Goal: Information Seeking & Learning: Learn about a topic

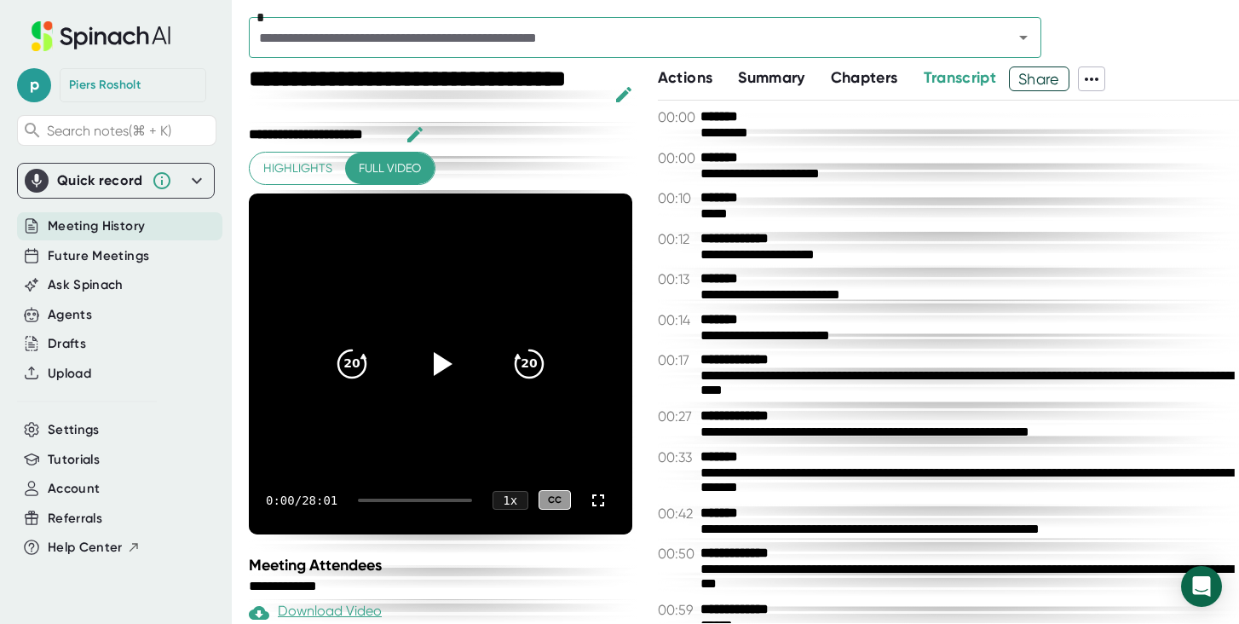
scroll to position [1431, 0]
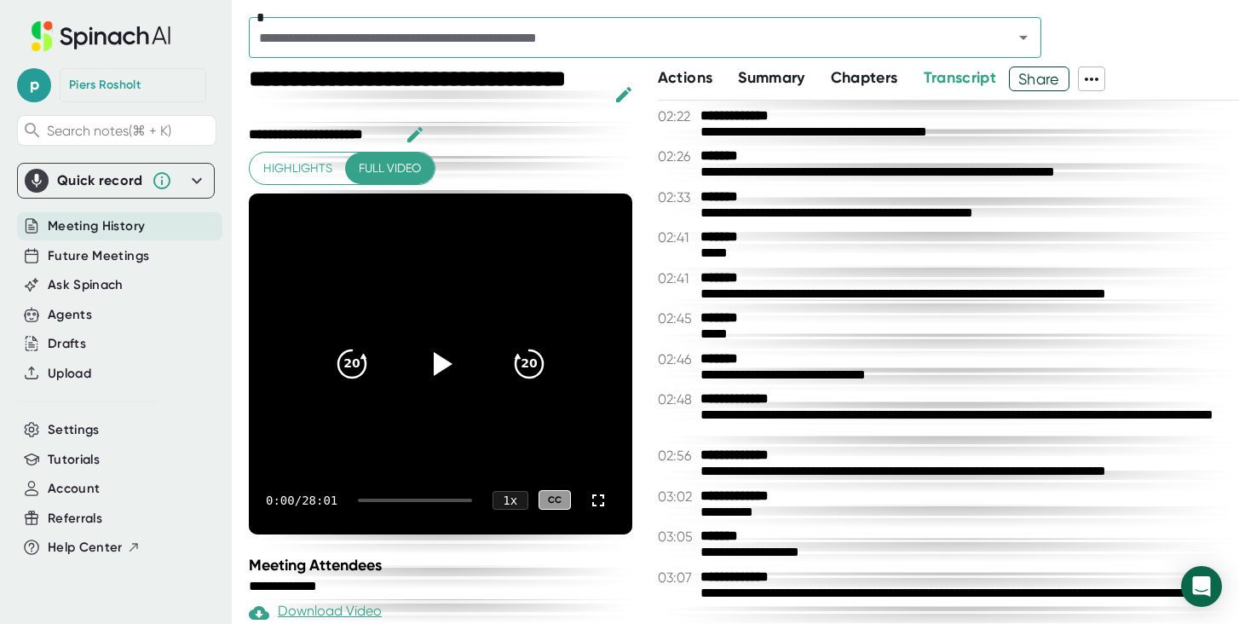
click at [331, 32] on input "text" at bounding box center [620, 38] width 732 height 24
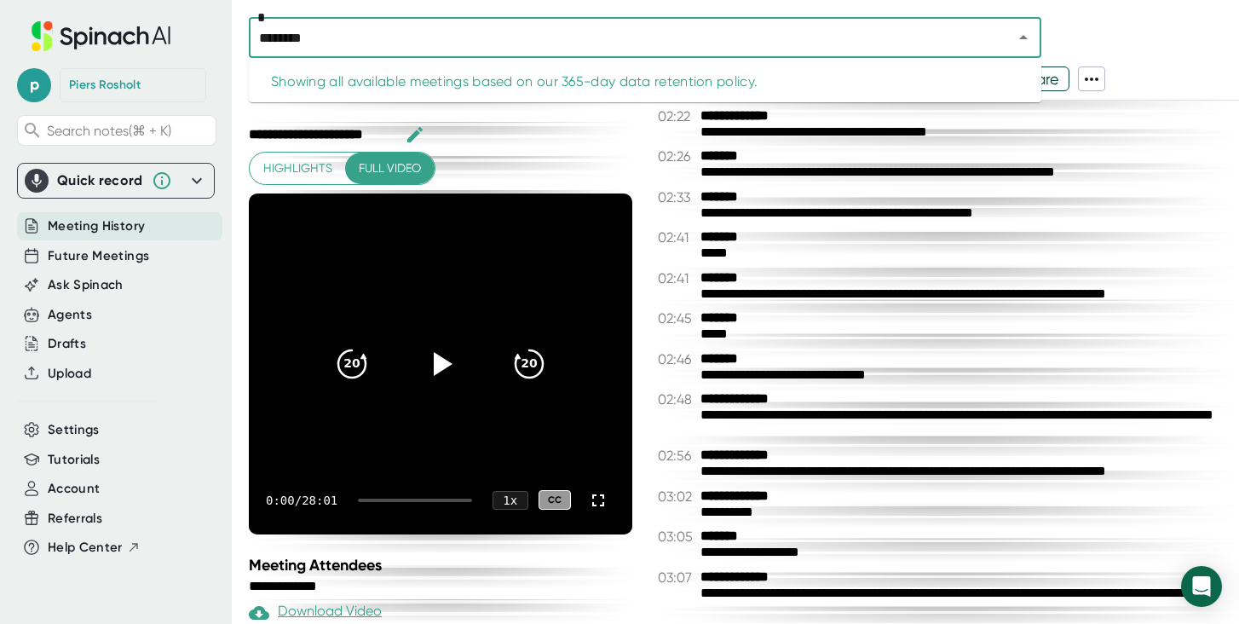
type input "*********"
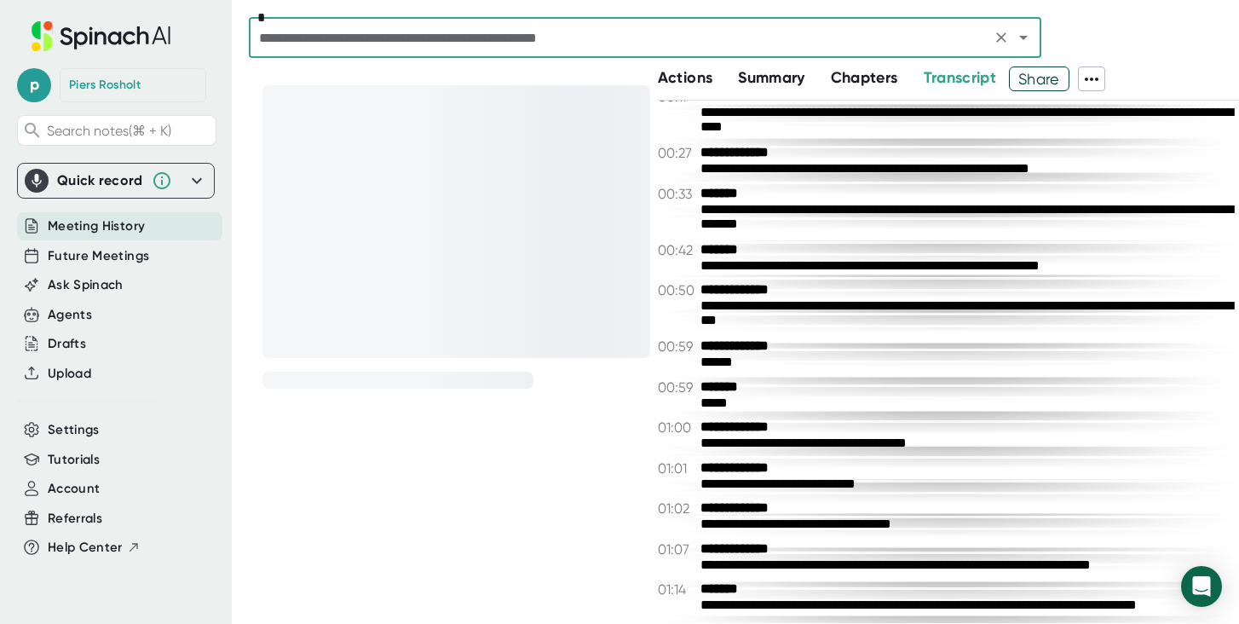
scroll to position [0, 0]
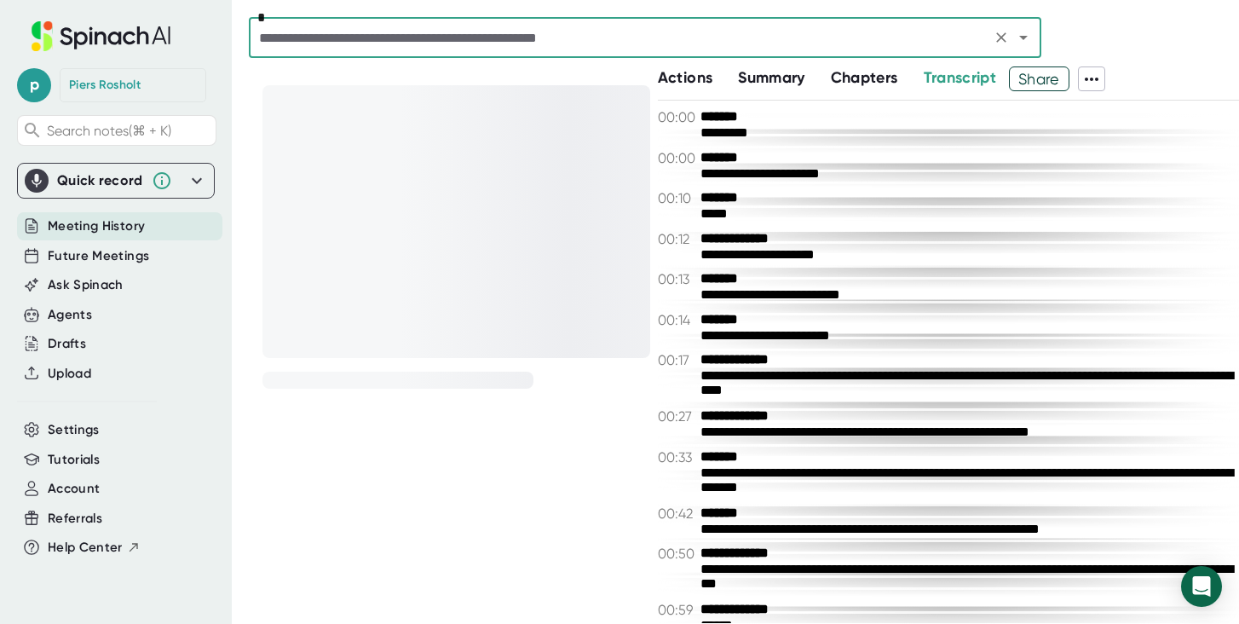
click at [101, 239] on div "Meeting History" at bounding box center [119, 226] width 205 height 28
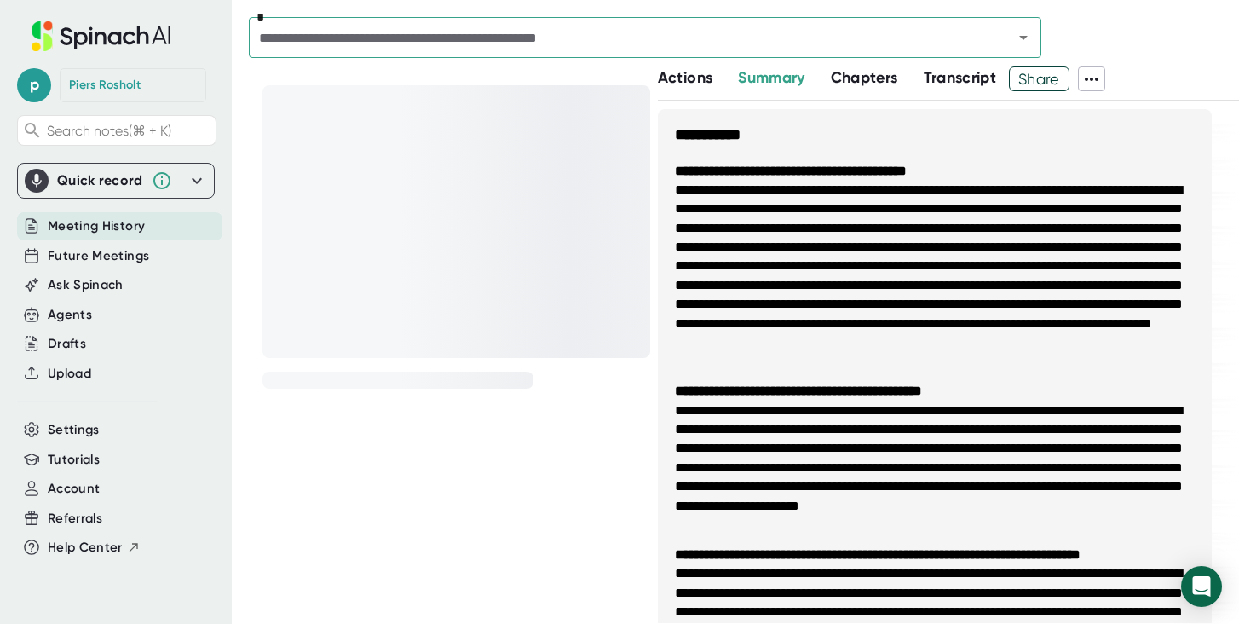
click at [104, 230] on span "Meeting History" at bounding box center [96, 226] width 97 height 20
click at [90, 227] on span "Meeting History" at bounding box center [96, 226] width 97 height 20
click at [683, 27] on input "text" at bounding box center [620, 38] width 732 height 24
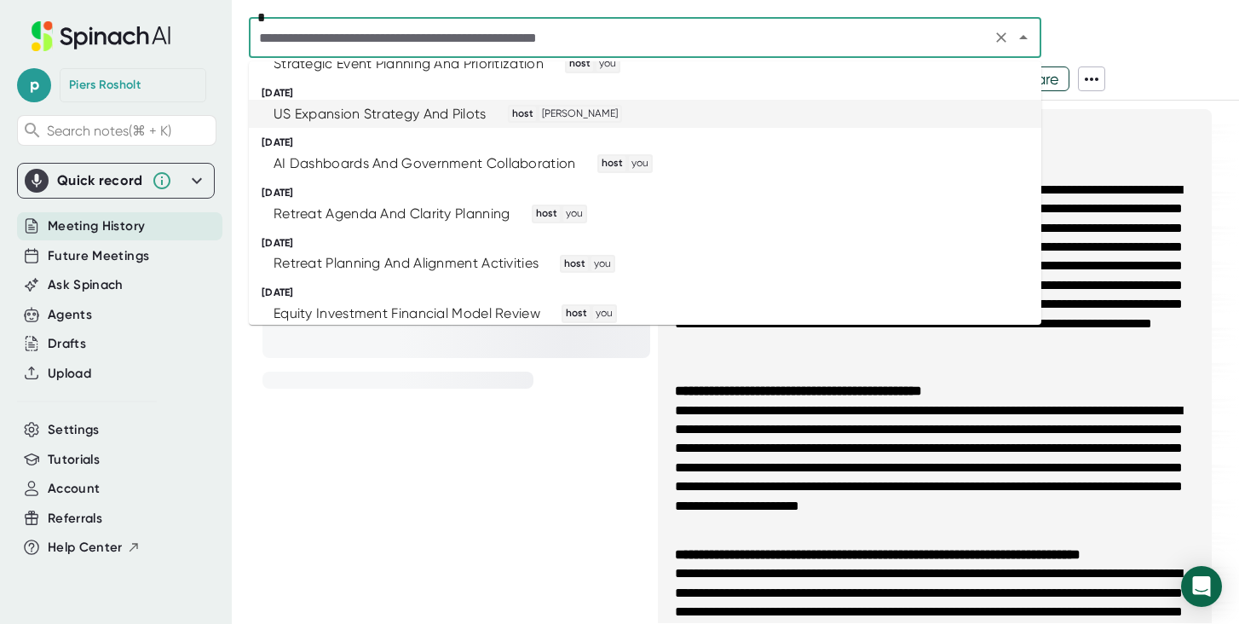
scroll to position [302, 0]
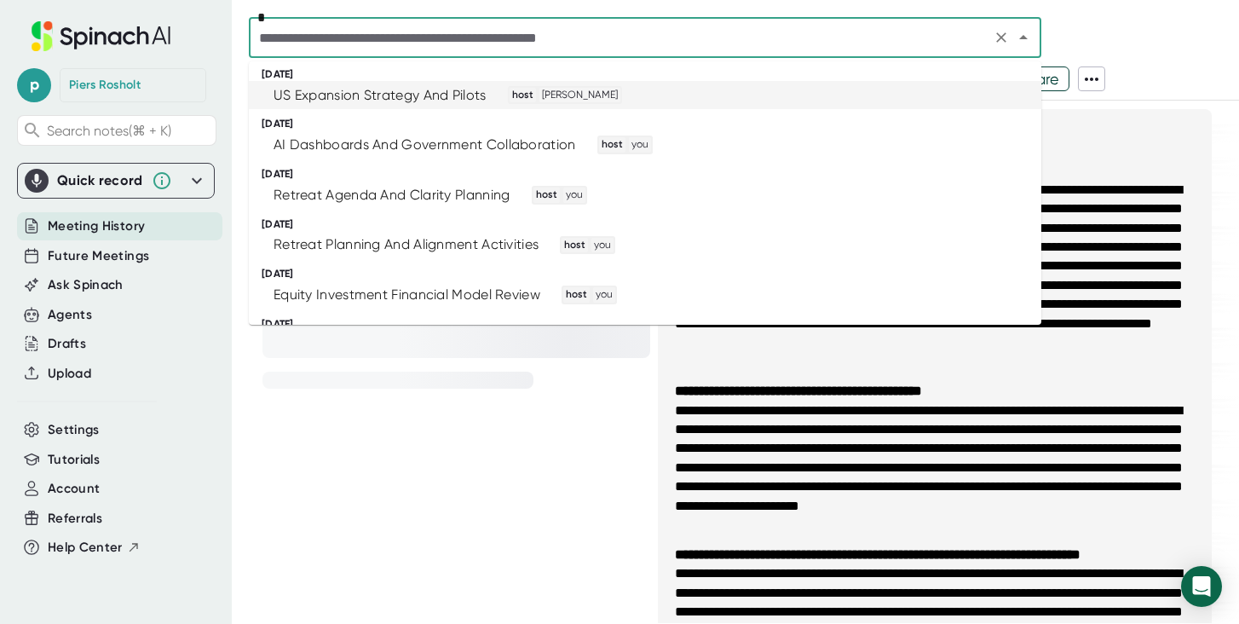
click at [380, 94] on div "US Expansion Strategy And Pilots" at bounding box center [379, 95] width 213 height 17
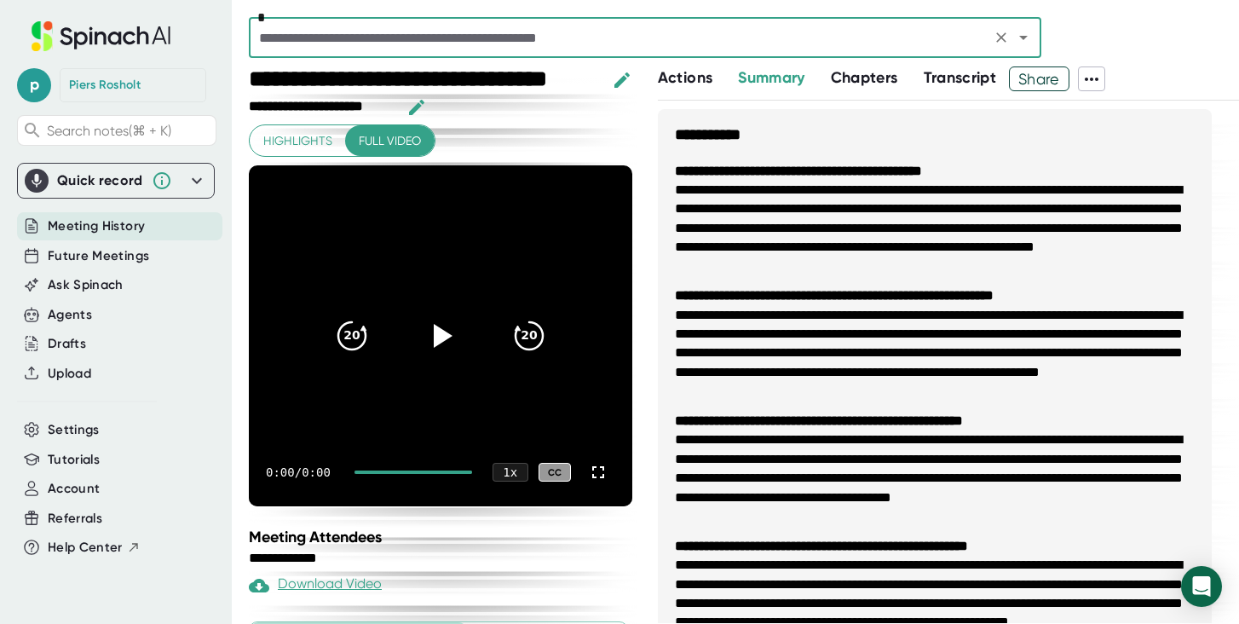
click at [954, 76] on span "Transcript" at bounding box center [960, 77] width 73 height 19
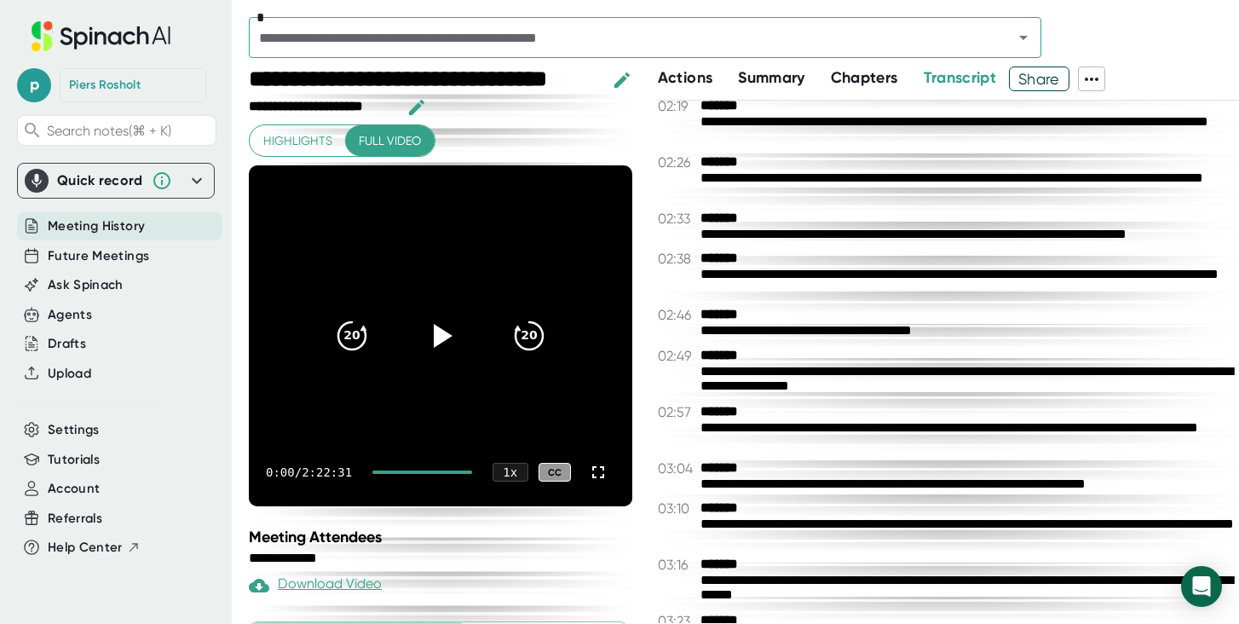
scroll to position [1207, 0]
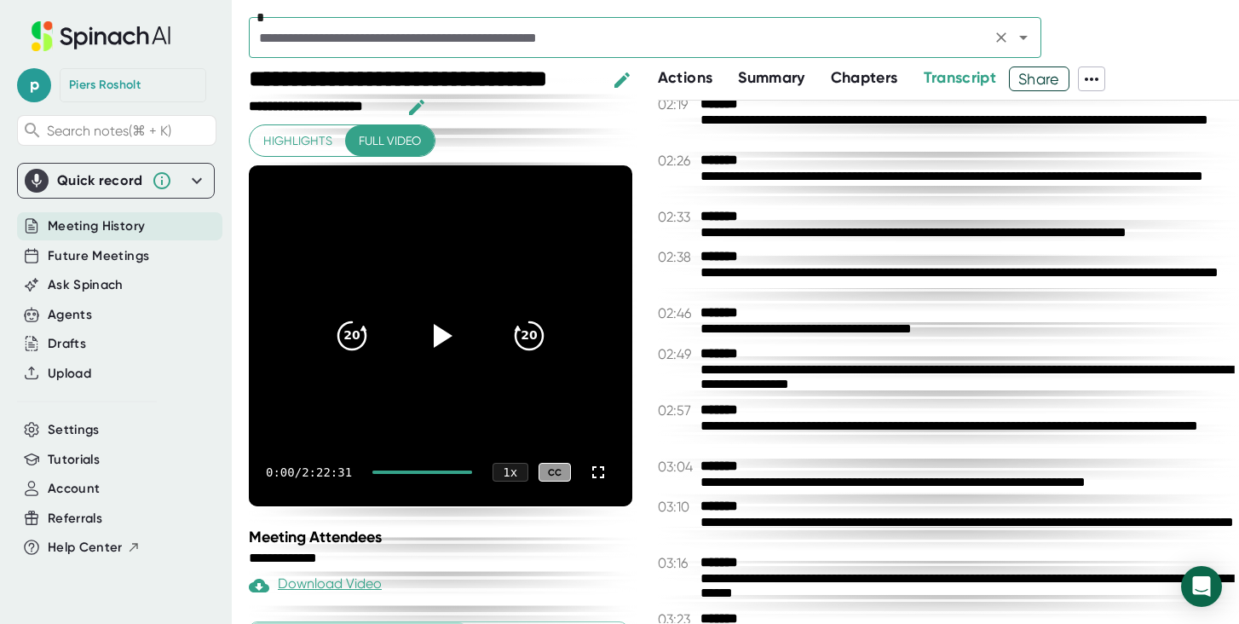
click at [377, 35] on input "text" at bounding box center [620, 38] width 732 height 24
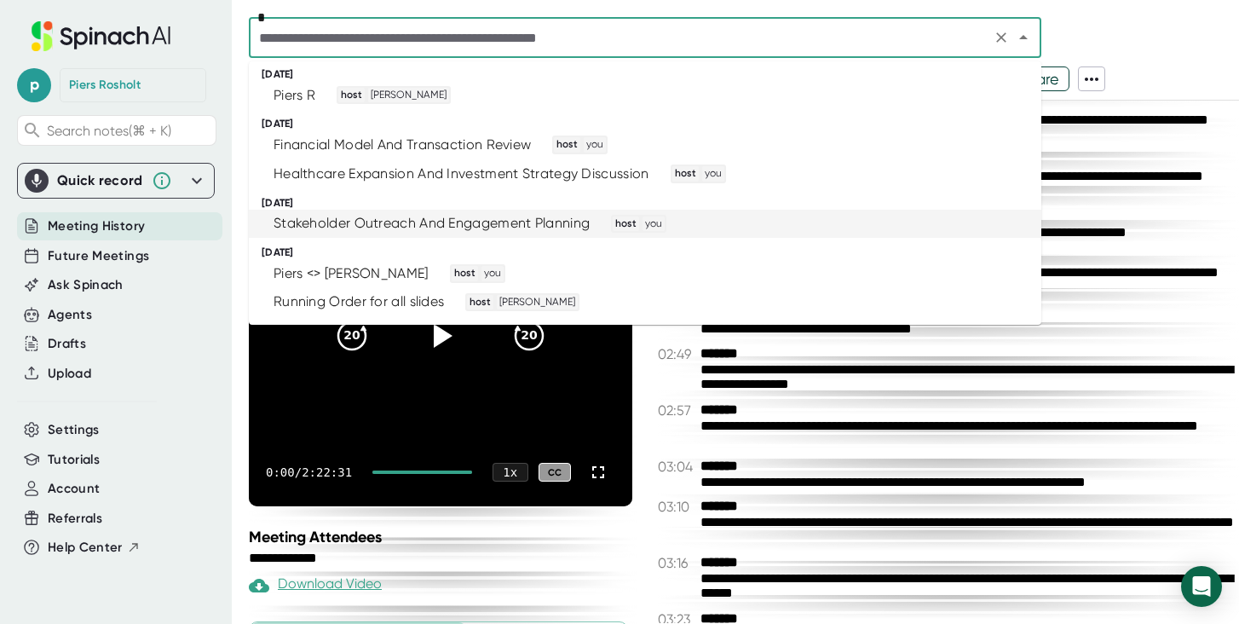
scroll to position [538, 0]
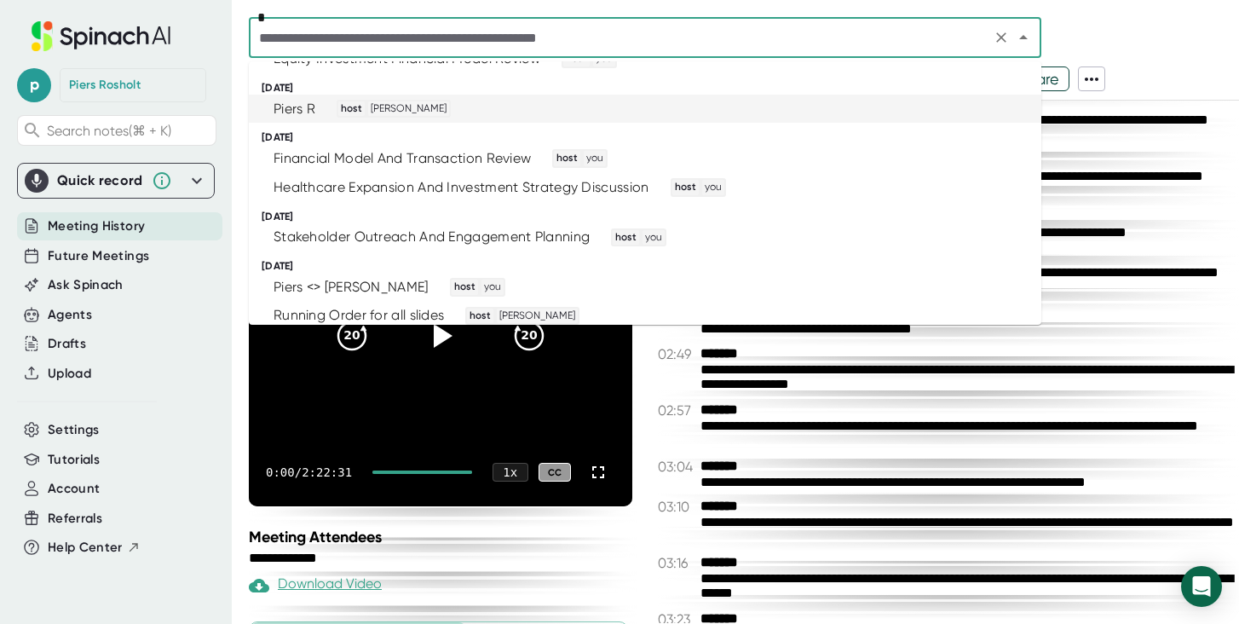
click at [274, 111] on div "Piers R" at bounding box center [294, 109] width 42 height 17
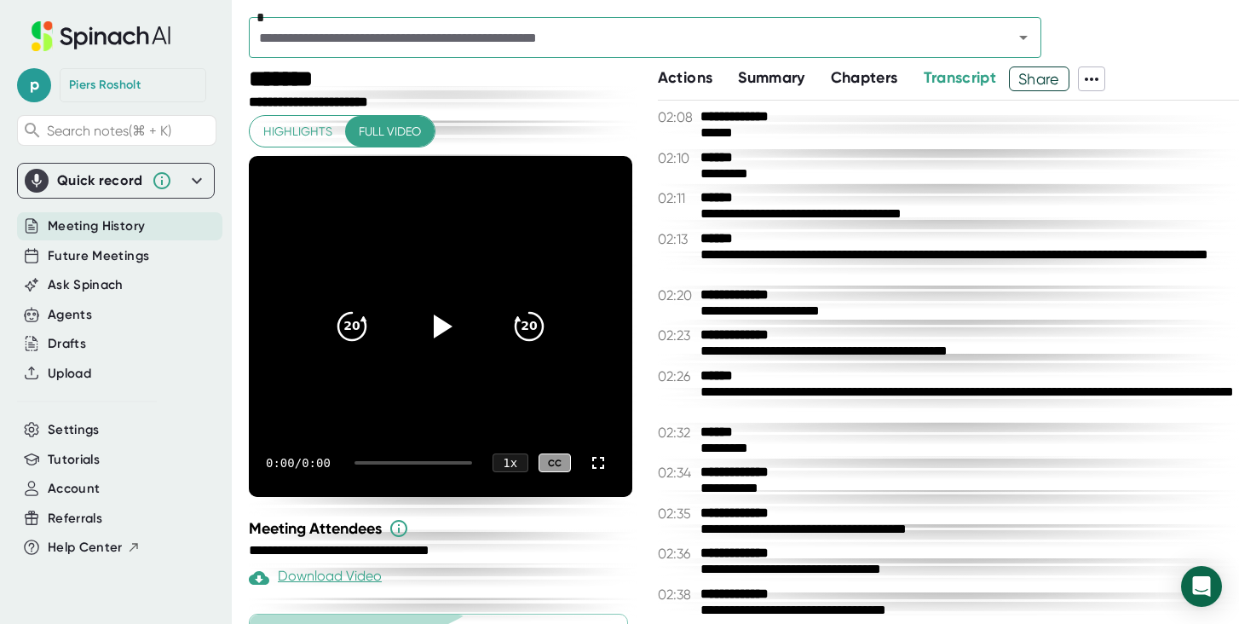
click at [130, 222] on span "Meeting History" at bounding box center [96, 226] width 97 height 20
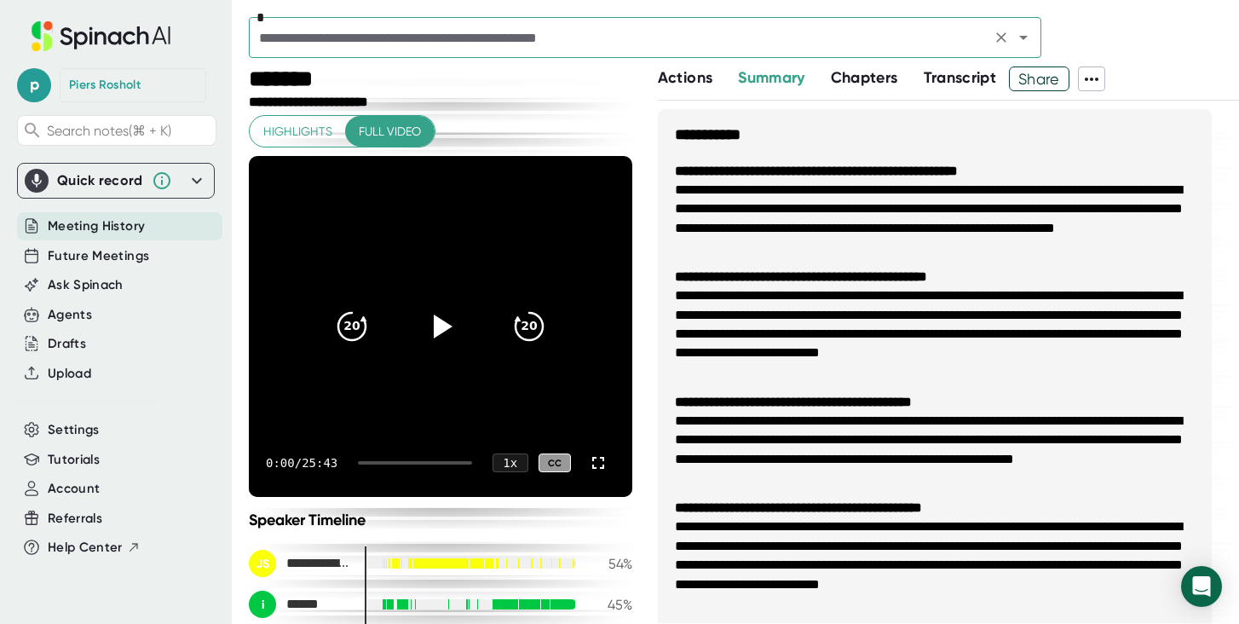
click at [428, 39] on input "text" at bounding box center [620, 38] width 732 height 24
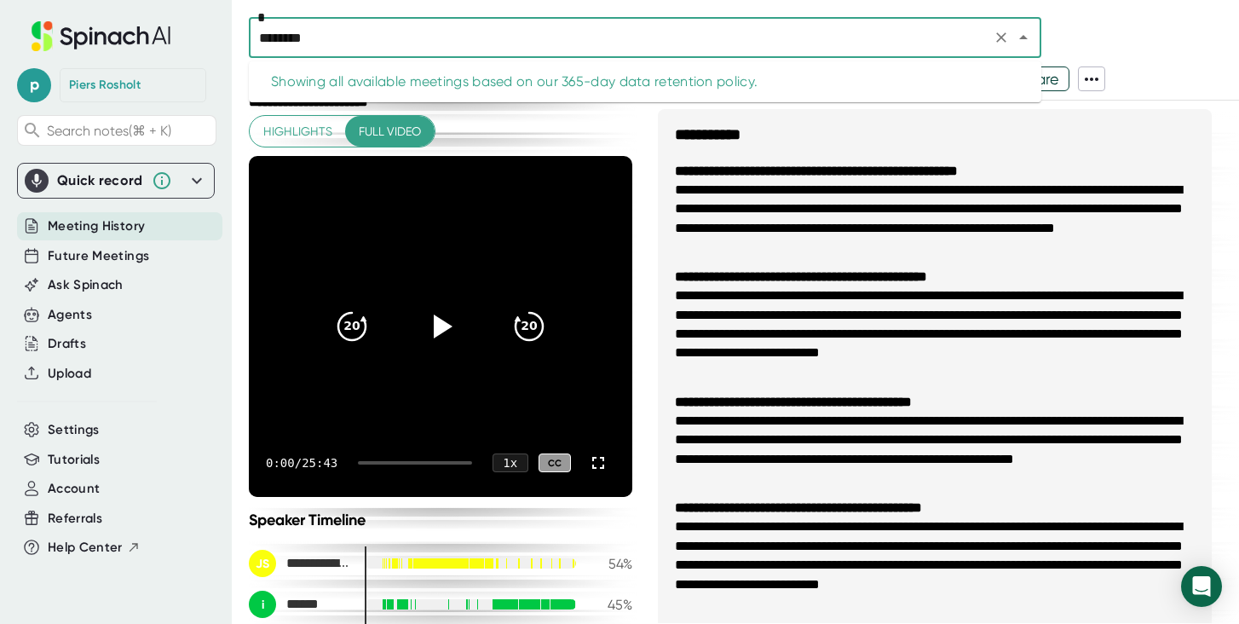
click at [400, 36] on input "********" at bounding box center [620, 38] width 732 height 24
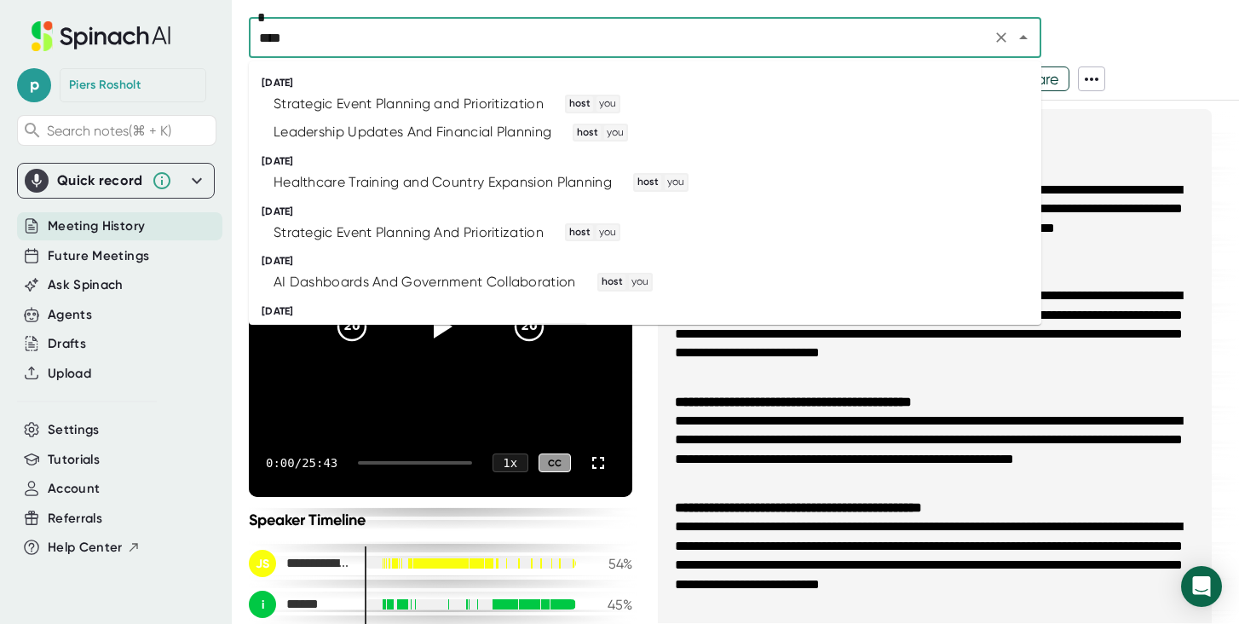
type input "*****"
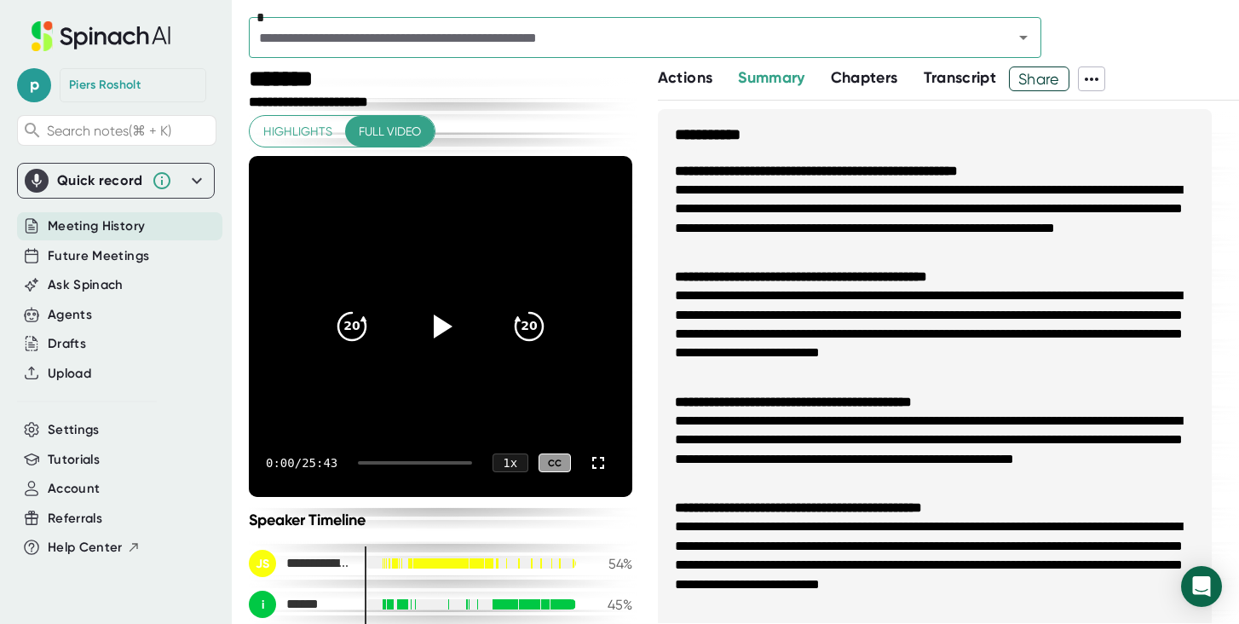
click at [515, 0] on div at bounding box center [744, 8] width 990 height 17
click at [311, 26] on input "text" at bounding box center [620, 38] width 732 height 24
click at [83, 482] on span "Account" at bounding box center [74, 489] width 52 height 20
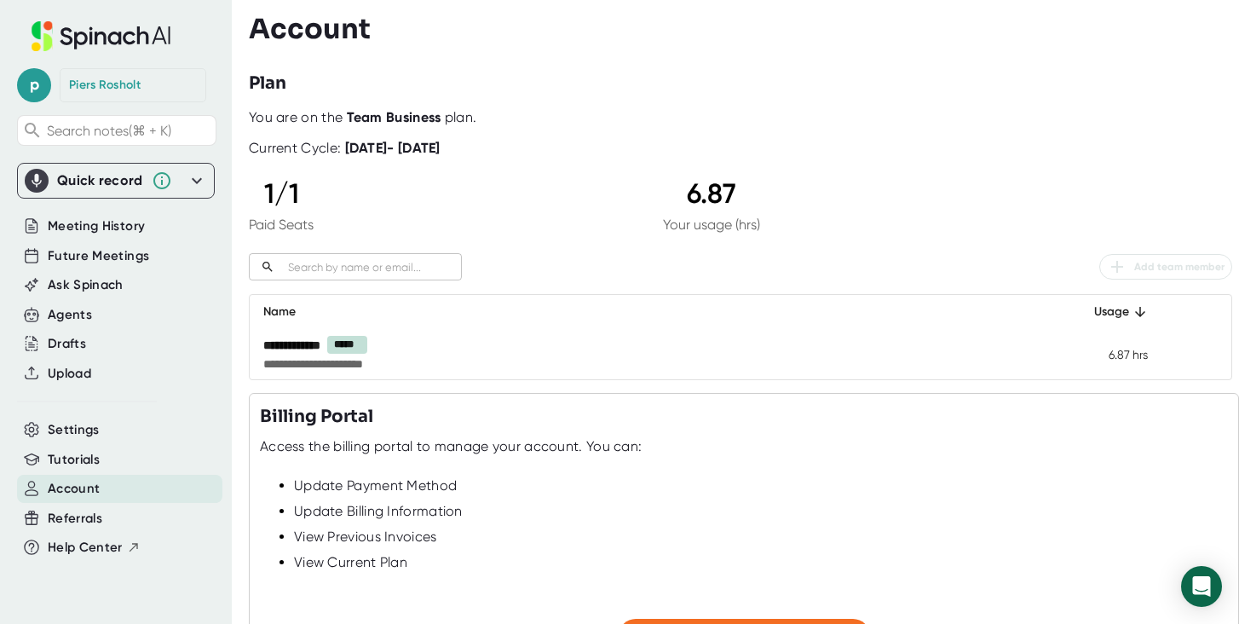
scroll to position [169, 0]
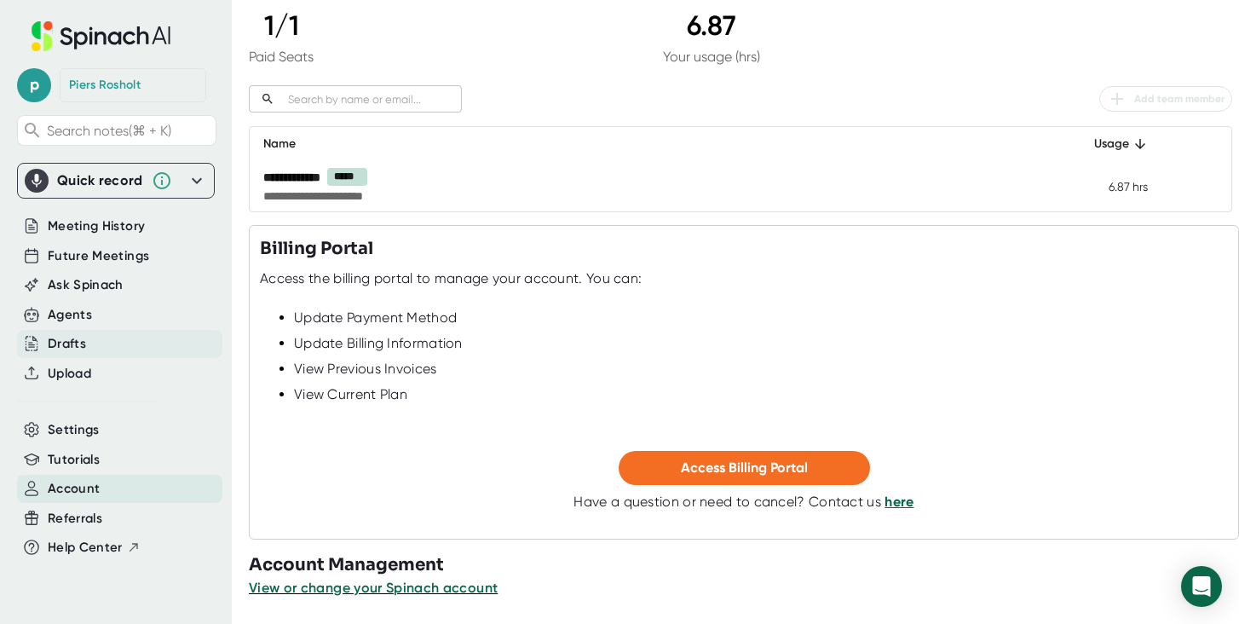
click at [78, 348] on div "Drafts" at bounding box center [67, 344] width 38 height 20
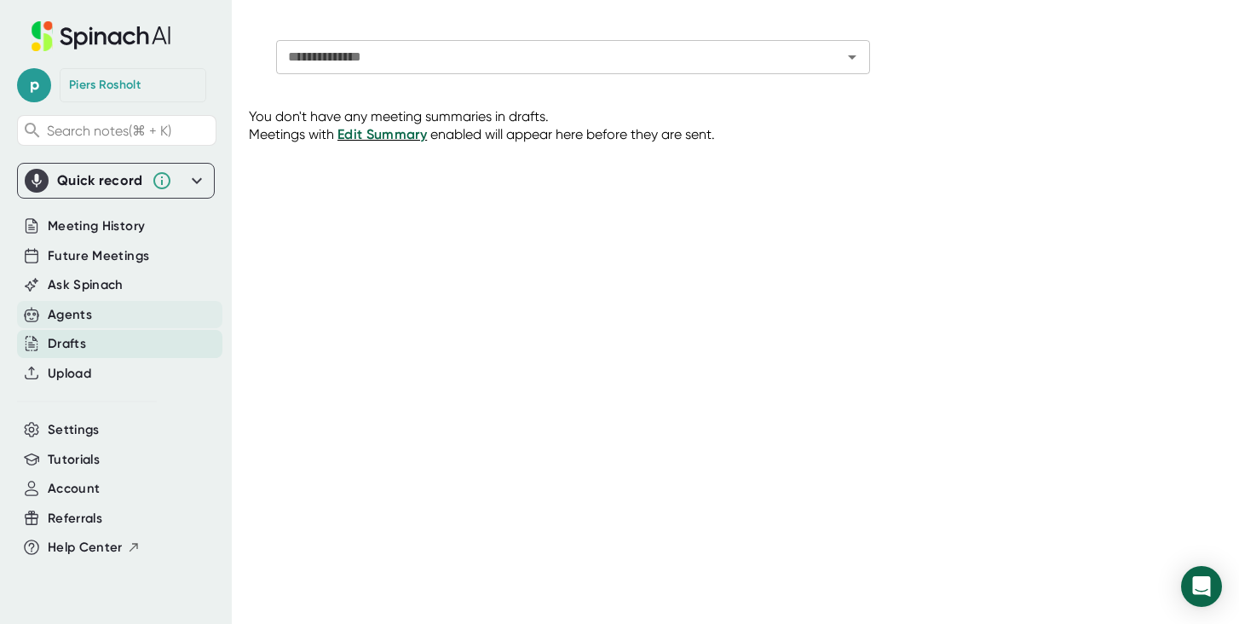
click at [88, 316] on div "Agents" at bounding box center [70, 315] width 44 height 20
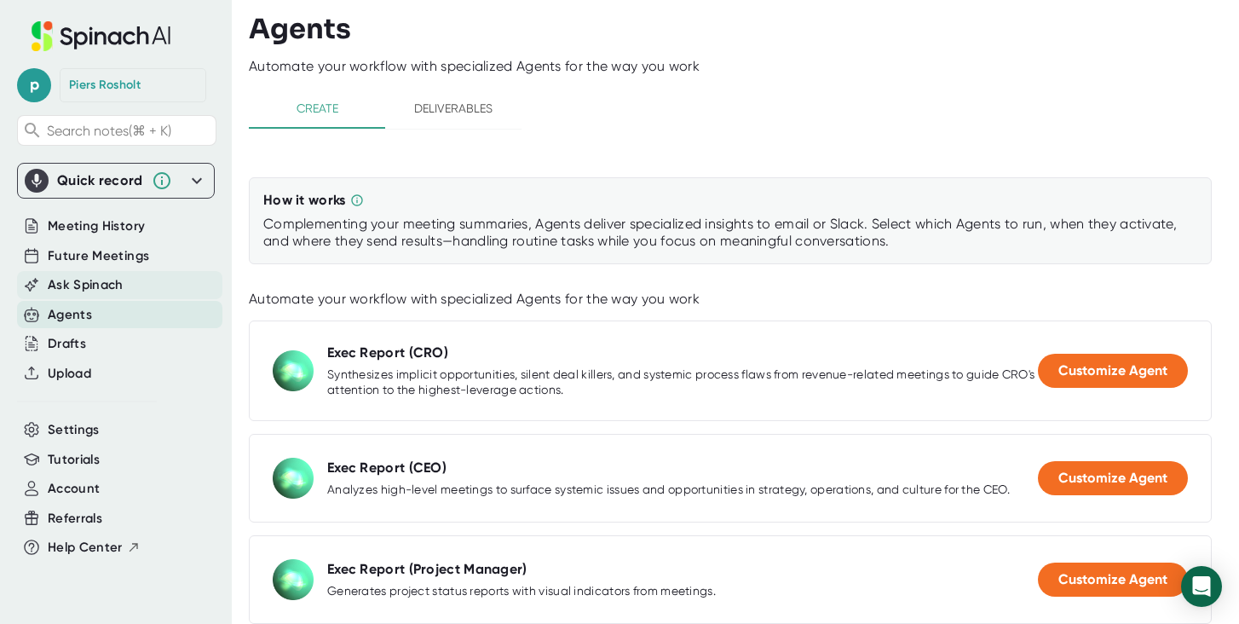
click at [111, 293] on span "Ask Spinach" at bounding box center [86, 285] width 76 height 20
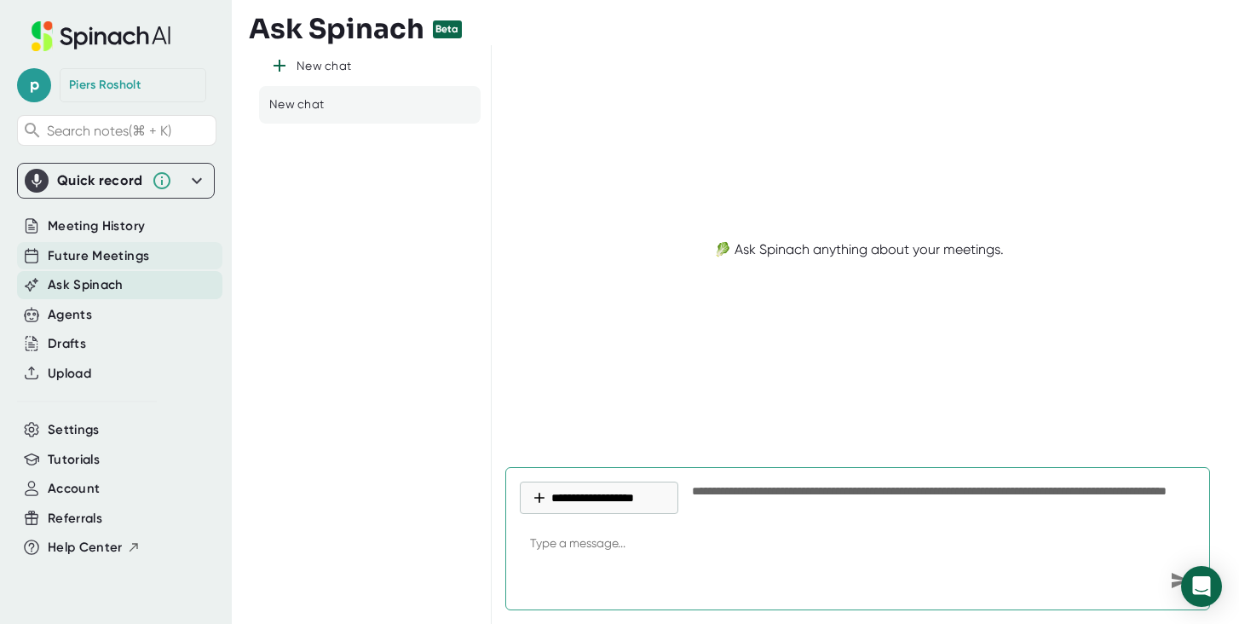
type textarea "x"
click at [103, 268] on div "Future Meetings" at bounding box center [119, 256] width 205 height 28
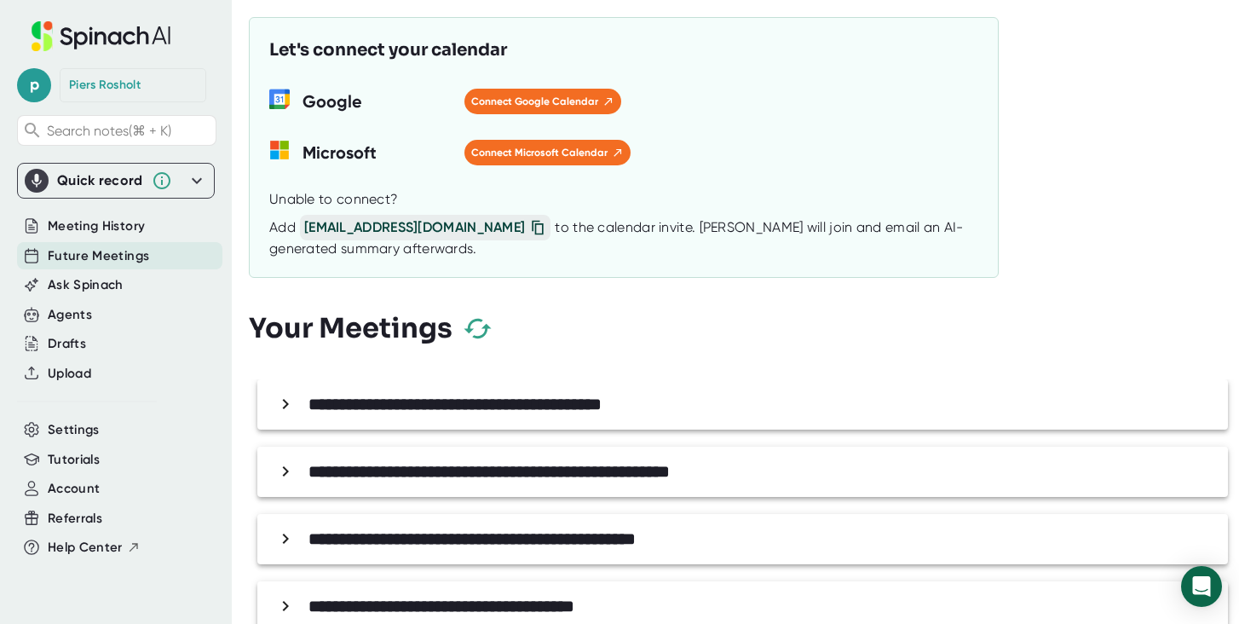
click at [106, 257] on span "Future Meetings" at bounding box center [98, 256] width 101 height 20
click at [103, 224] on span "Meeting History" at bounding box center [96, 226] width 97 height 20
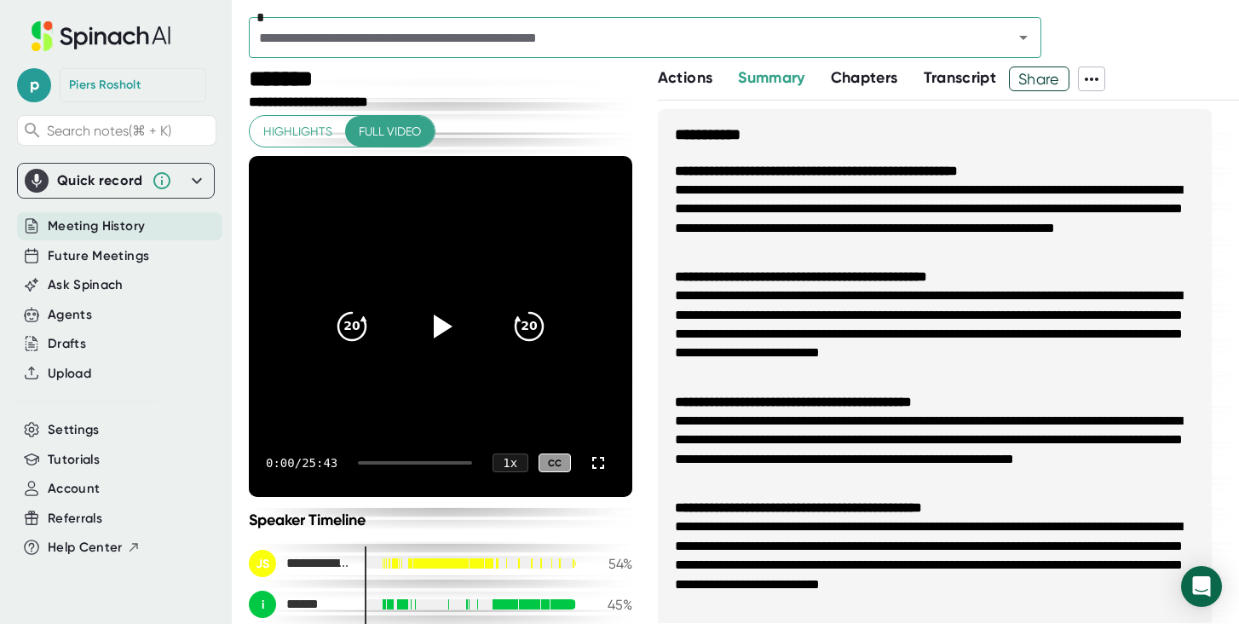
click at [716, 46] on input "text" at bounding box center [620, 38] width 732 height 24
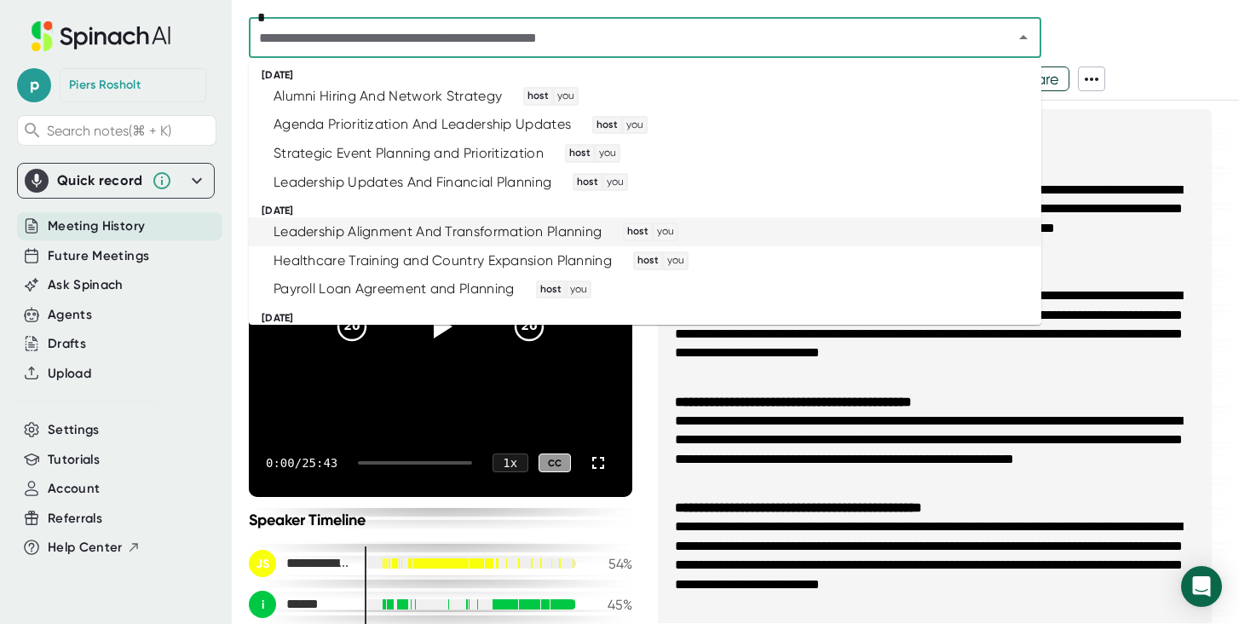
scroll to position [14, 0]
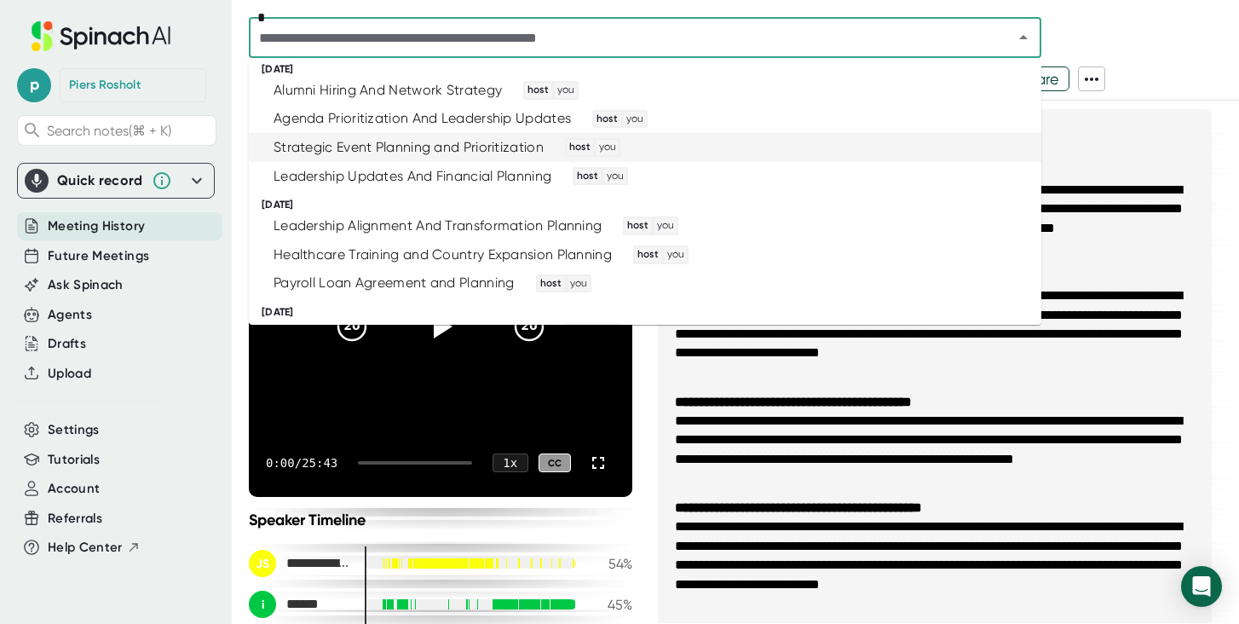
click at [416, 154] on div "Strategic Event Planning and Prioritization" at bounding box center [408, 147] width 270 height 17
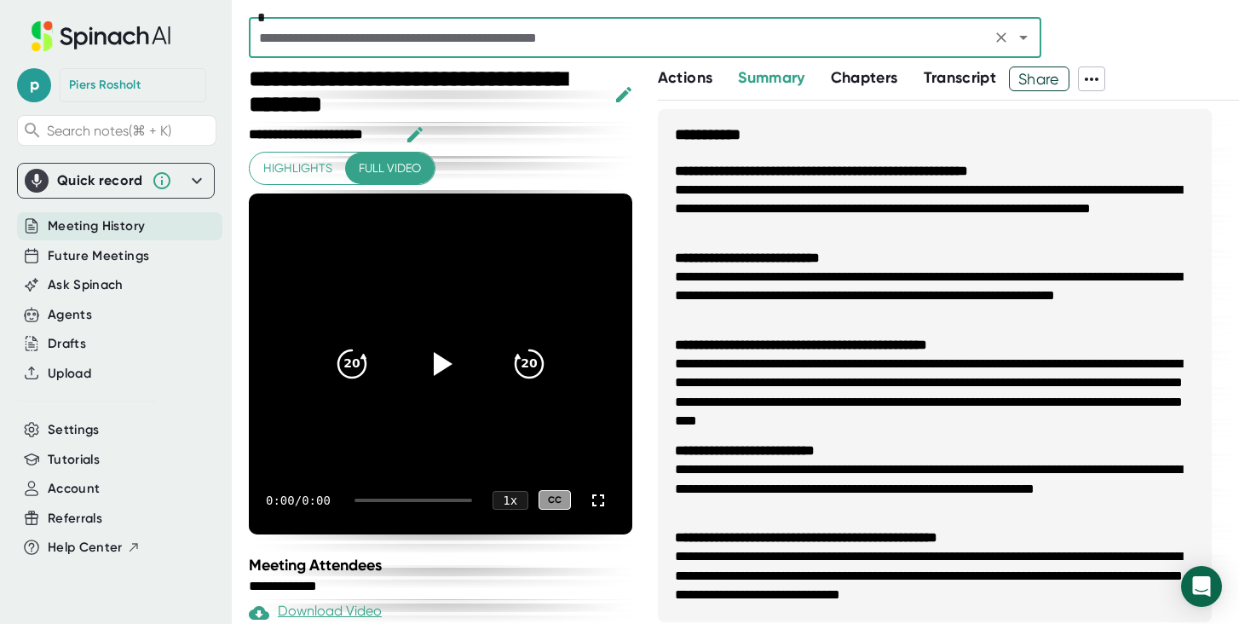
click at [934, 72] on span "Transcript" at bounding box center [960, 77] width 73 height 19
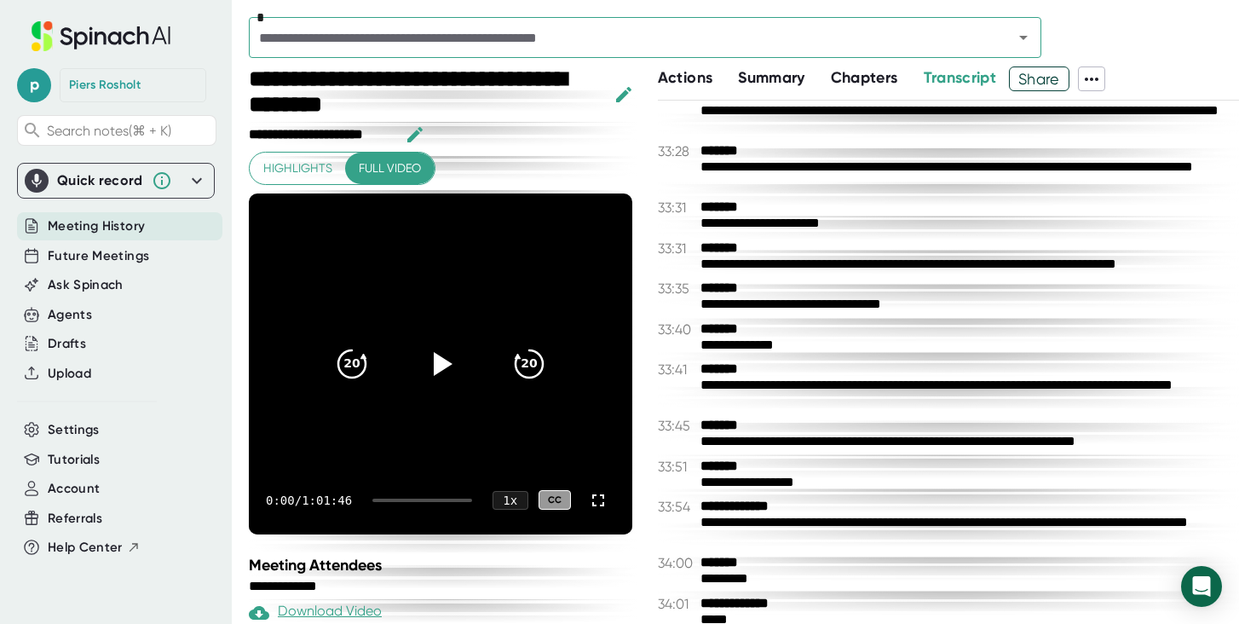
scroll to position [18721, 0]
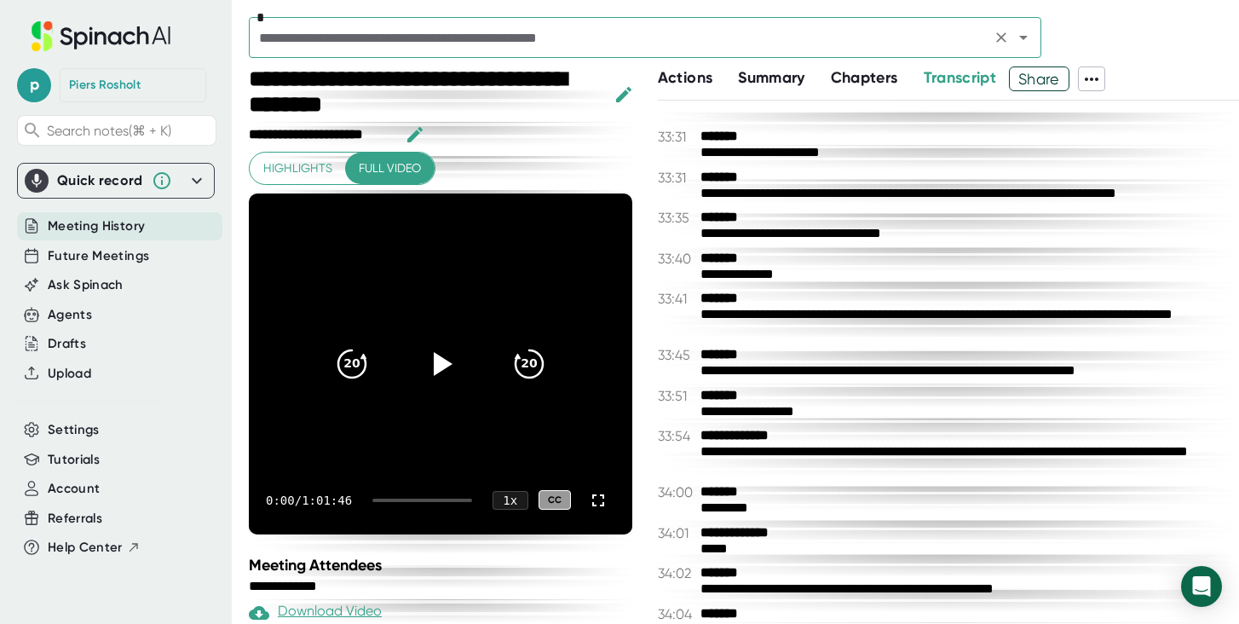
click at [560, 45] on input "text" at bounding box center [620, 38] width 732 height 24
click at [1149, 207] on div "**********" at bounding box center [948, 362] width 581 height 522
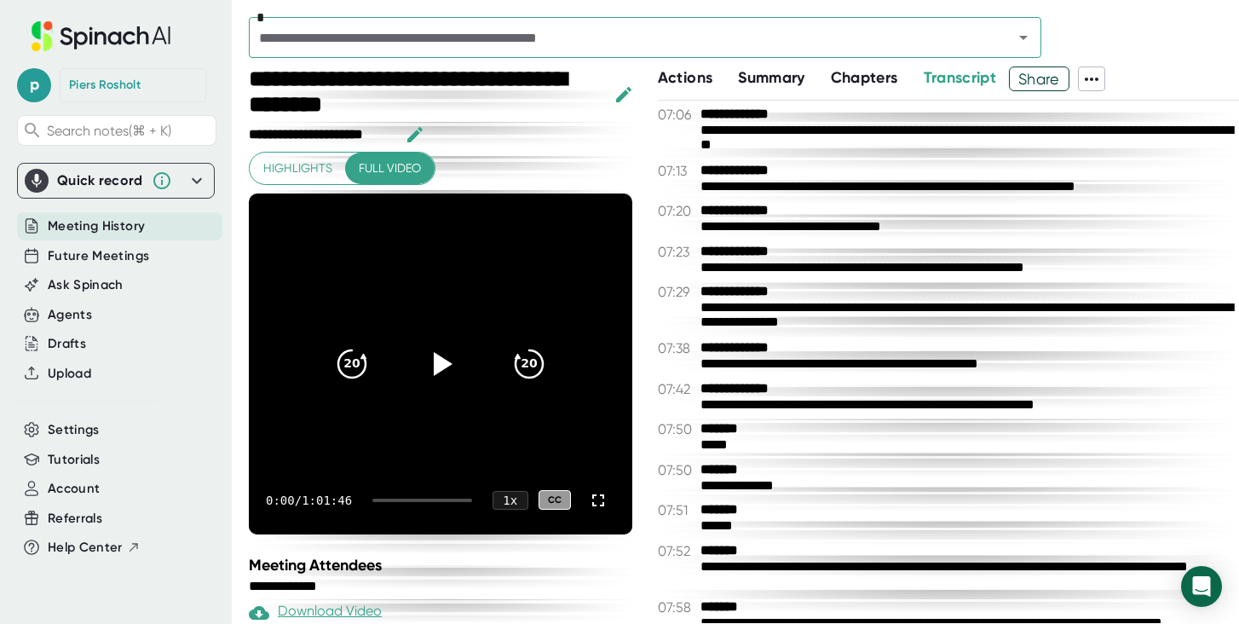
scroll to position [4035, 0]
